Goal: Register for event/course

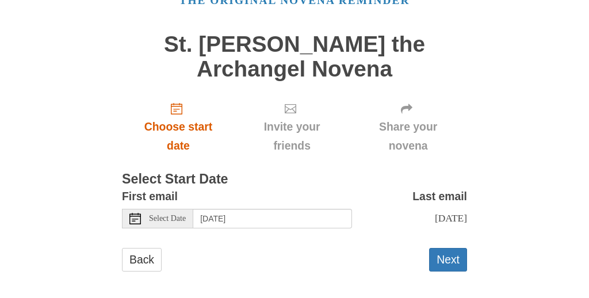
scroll to position [64, 0]
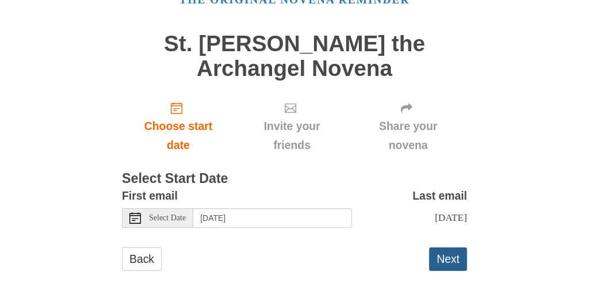
click at [453, 257] on button "Next" at bounding box center [448, 259] width 38 height 24
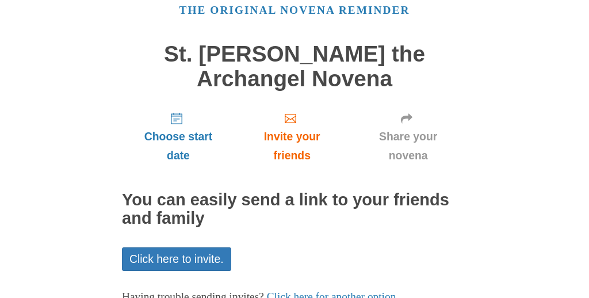
scroll to position [136, 0]
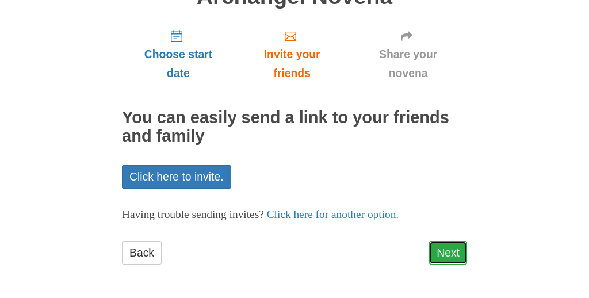
click at [444, 254] on link "Next" at bounding box center [448, 253] width 38 height 24
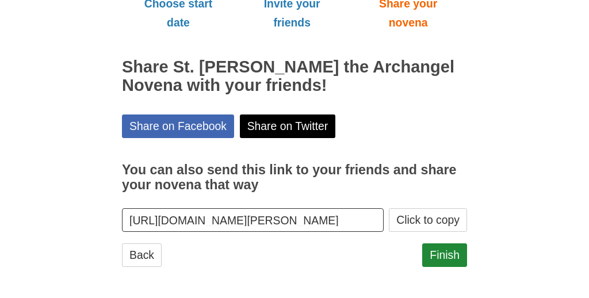
scroll to position [189, 0]
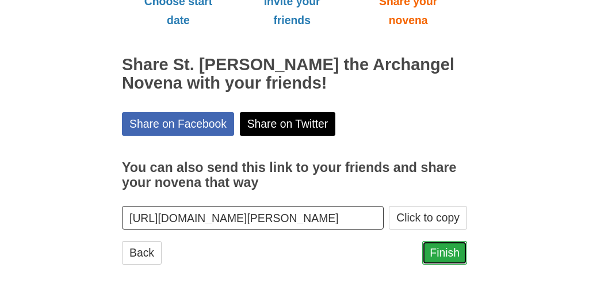
click at [438, 251] on link "Finish" at bounding box center [444, 253] width 45 height 24
